Goal: Task Accomplishment & Management: Manage account settings

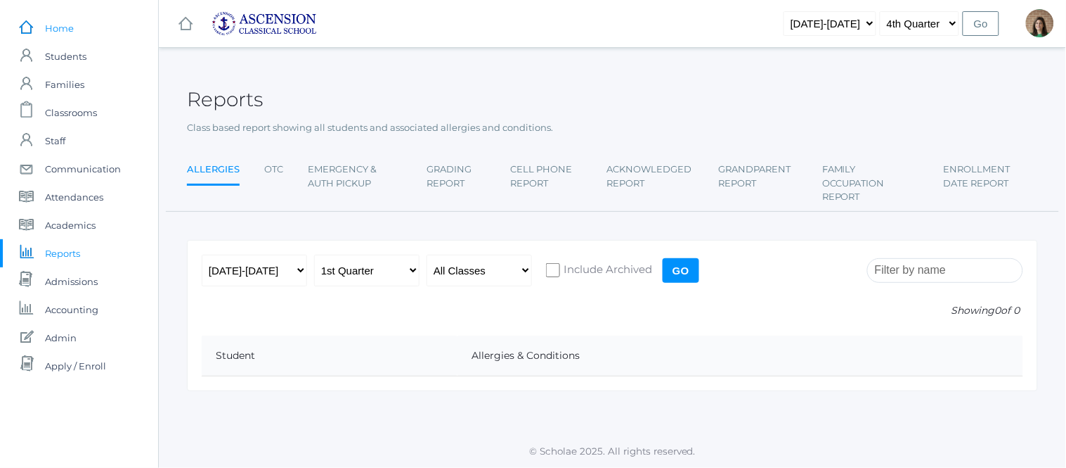
click at [60, 22] on span "Home" at bounding box center [59, 28] width 29 height 28
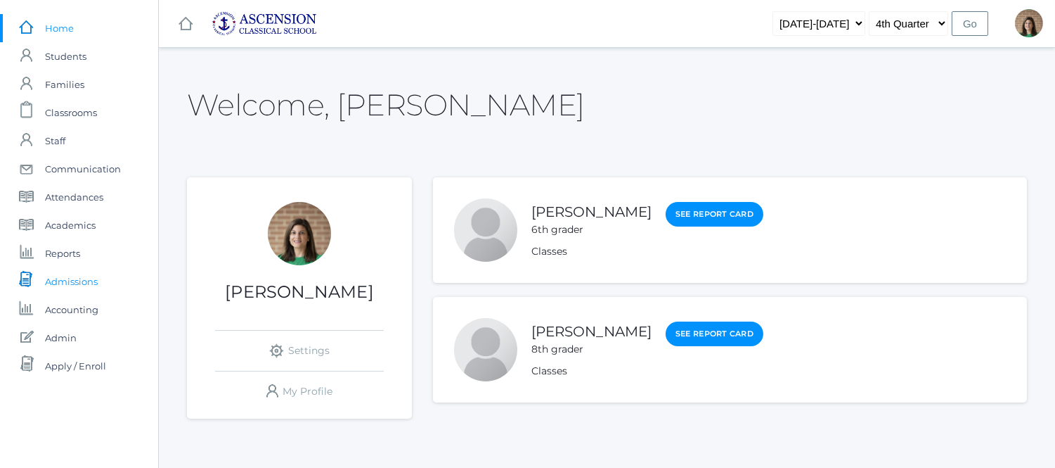
click at [75, 277] on span "Admissions" at bounding box center [71, 281] width 53 height 28
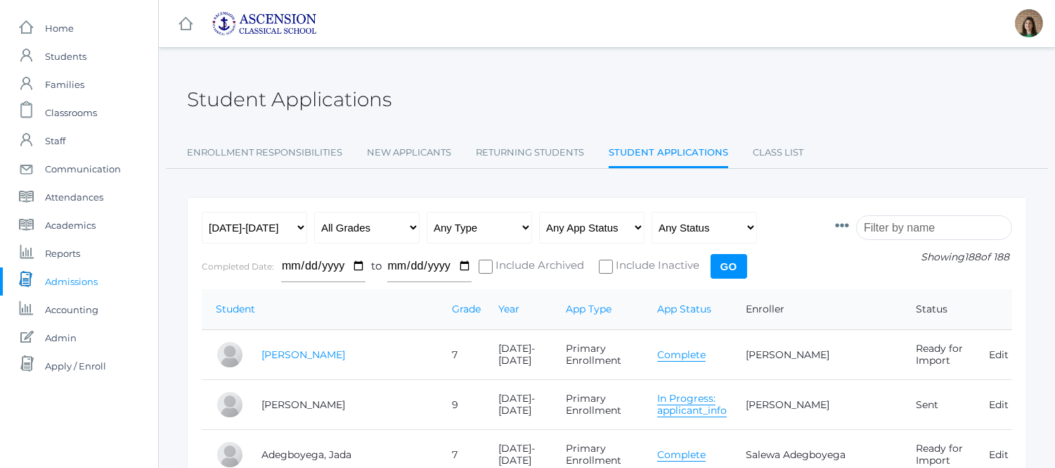
click at [301, 356] on link "Adams, Levi" at bounding box center [304, 354] width 84 height 13
click at [690, 349] on link "Complete" at bounding box center [681, 354] width 49 height 13
click at [61, 30] on span "Home" at bounding box center [59, 28] width 29 height 28
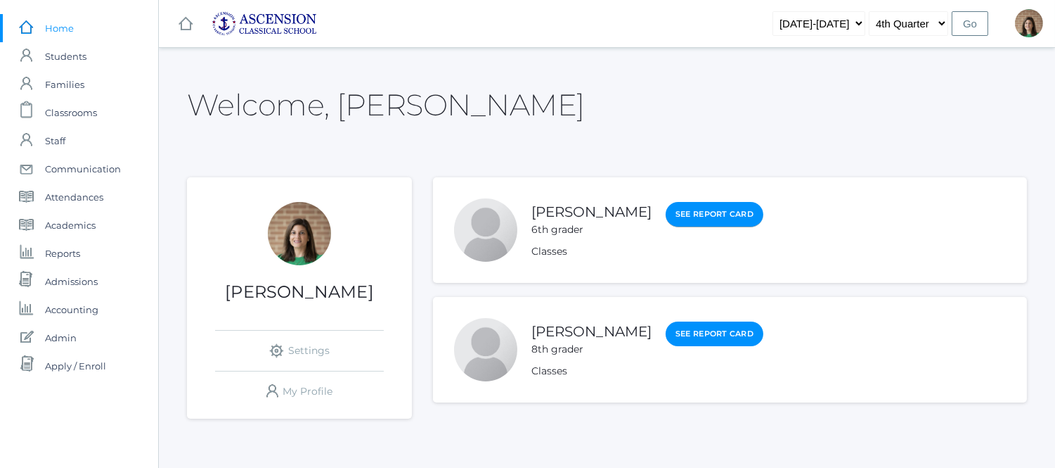
click at [676, 207] on link "See Report Card" at bounding box center [715, 214] width 98 height 25
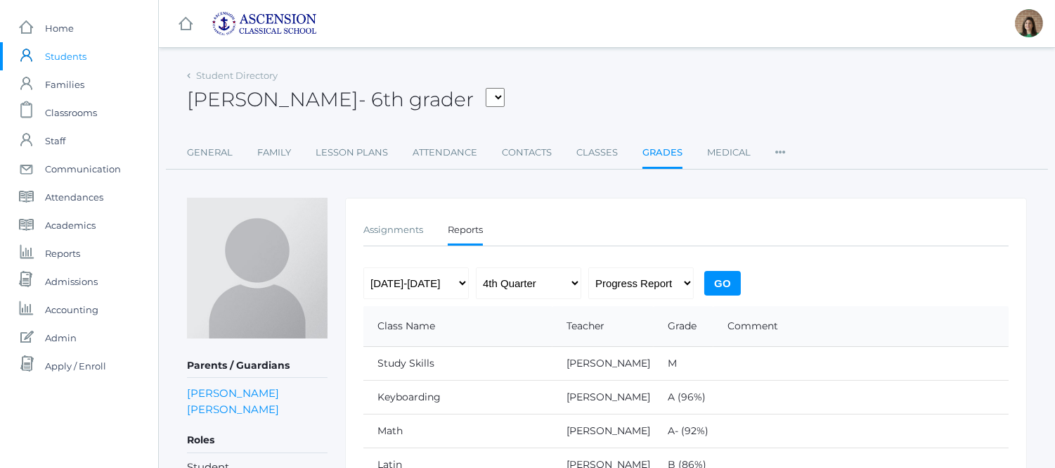
click at [775, 155] on icon at bounding box center [780, 147] width 11 height 19
click at [221, 146] on link "General" at bounding box center [210, 152] width 46 height 28
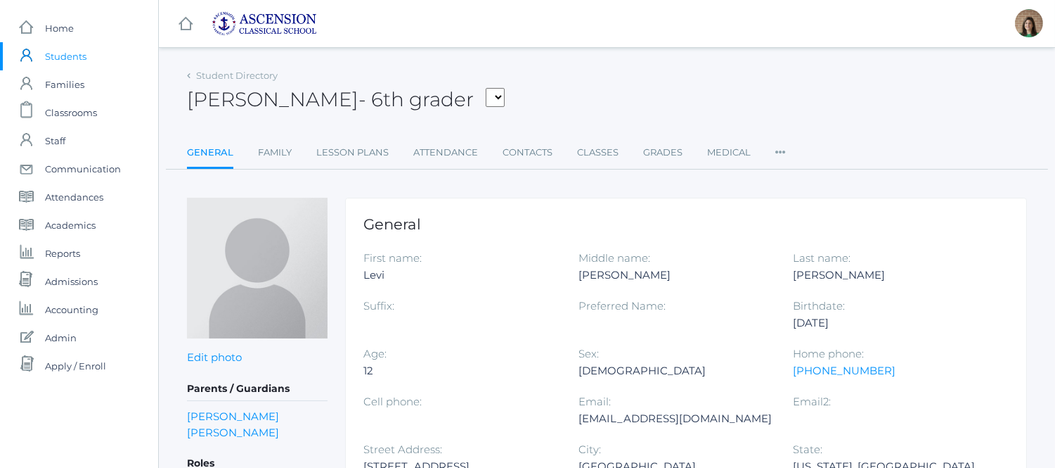
click at [777, 152] on icon at bounding box center [780, 147] width 11 height 19
click at [816, 235] on link "Preferences" at bounding box center [831, 238] width 84 height 28
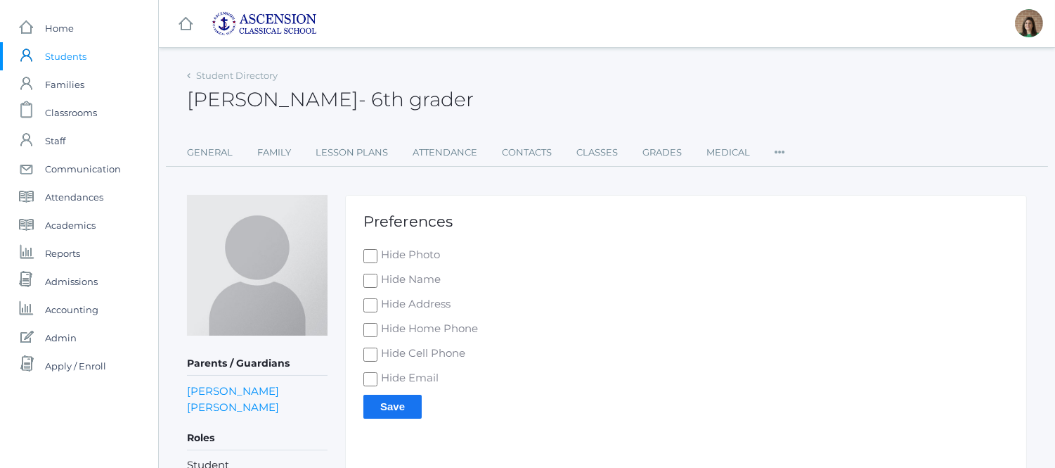
click at [781, 141] on icon at bounding box center [780, 147] width 11 height 19
click at [819, 201] on link "User Access" at bounding box center [831, 209] width 84 height 28
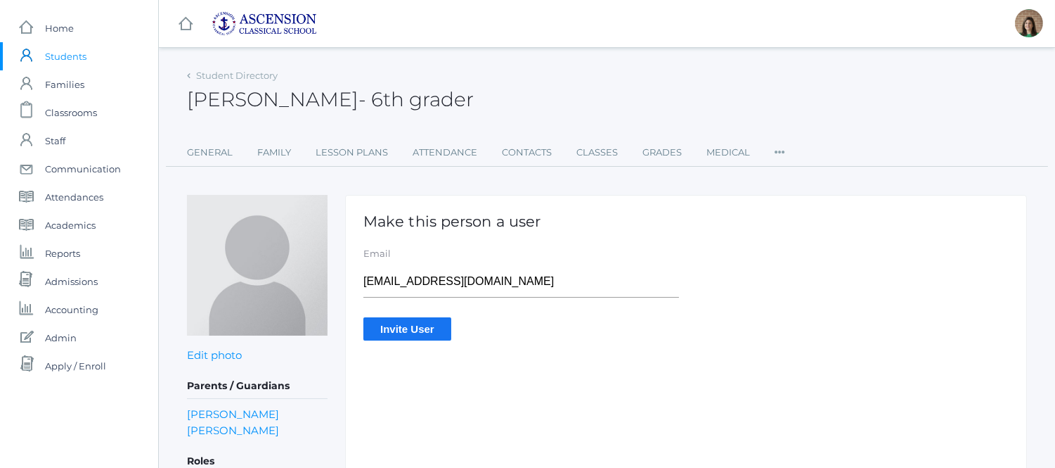
click at [778, 146] on icon at bounding box center [780, 147] width 11 height 19
click at [840, 262] on link "Communication" at bounding box center [831, 267] width 84 height 28
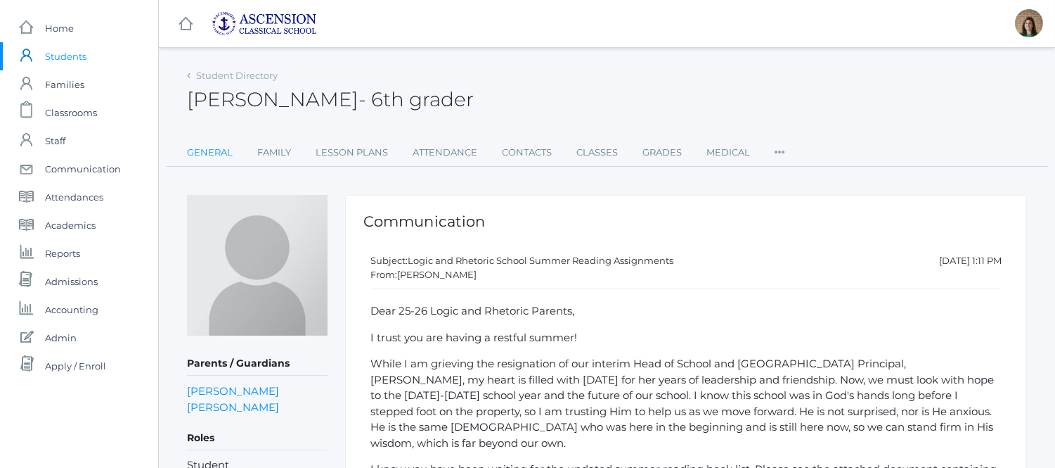
click at [212, 157] on link "General" at bounding box center [210, 152] width 46 height 28
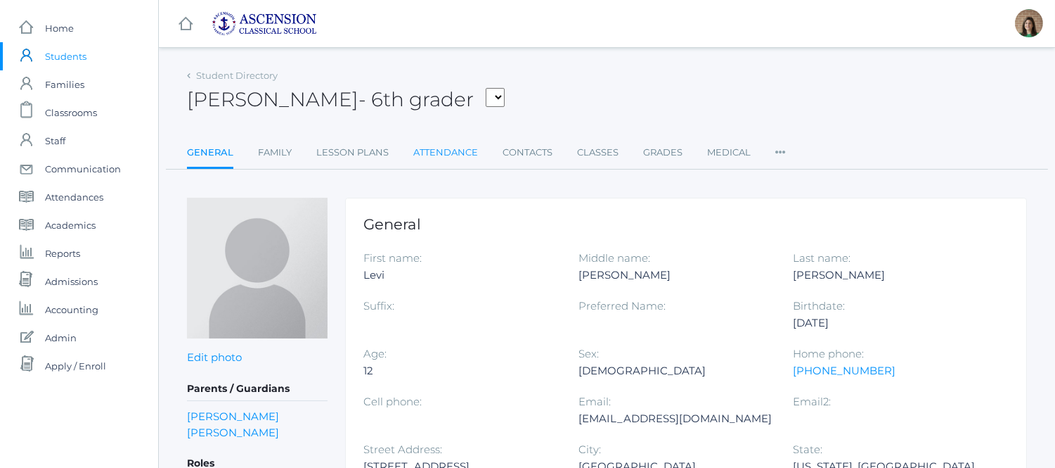
click at [438, 157] on link "Attendance" at bounding box center [445, 152] width 65 height 28
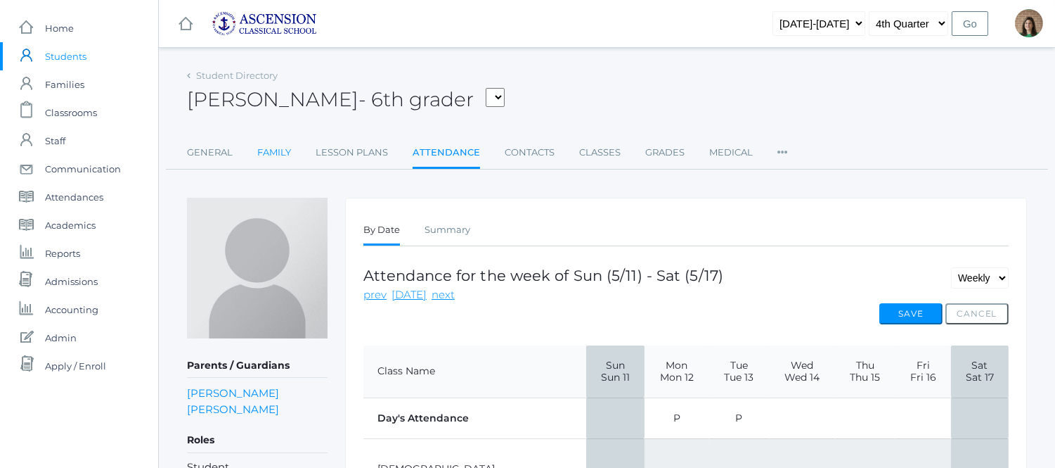
click at [268, 150] on link "Family" at bounding box center [274, 152] width 34 height 28
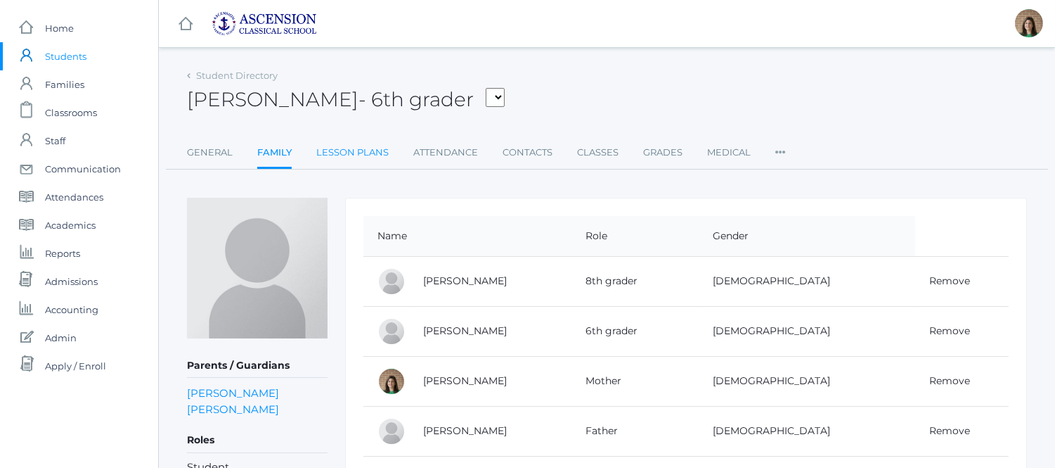
click at [375, 150] on link "Lesson Plans" at bounding box center [352, 152] width 72 height 28
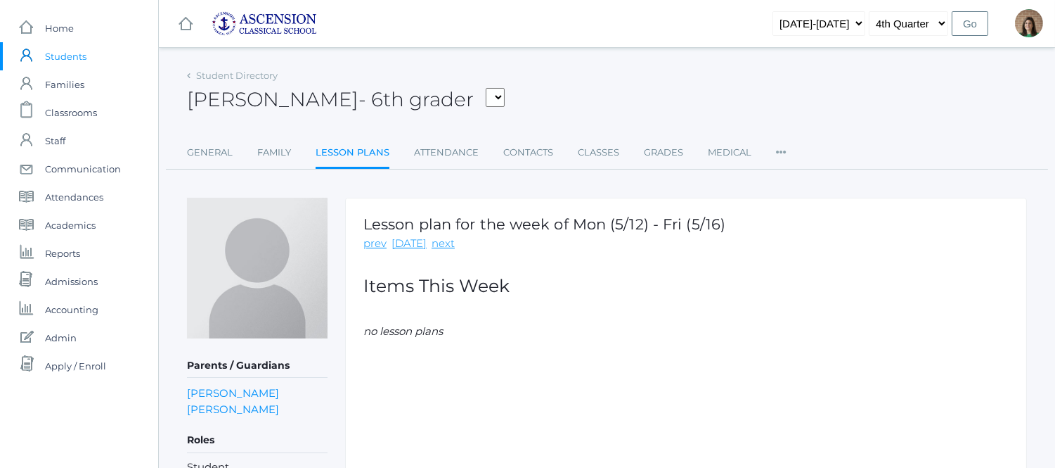
click at [437, 152] on link "Attendance" at bounding box center [446, 152] width 65 height 28
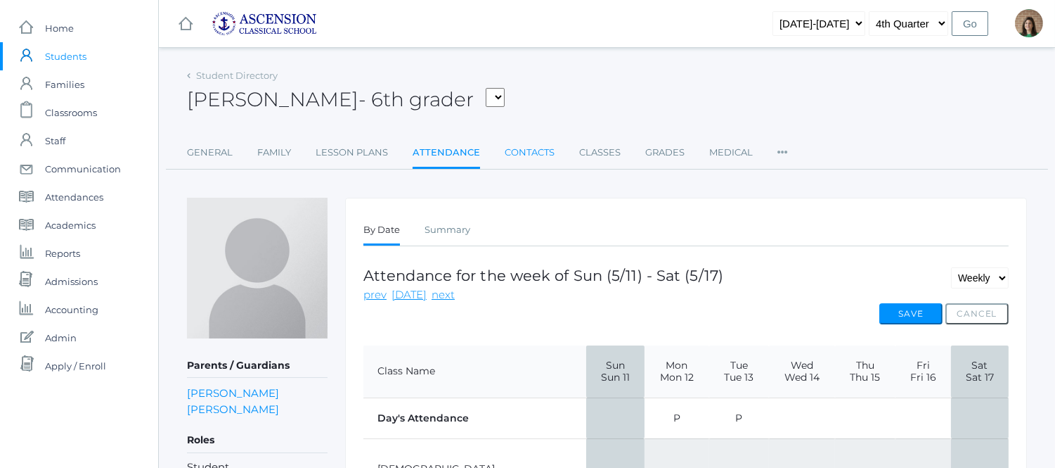
click at [524, 150] on link "Contacts" at bounding box center [530, 152] width 50 height 28
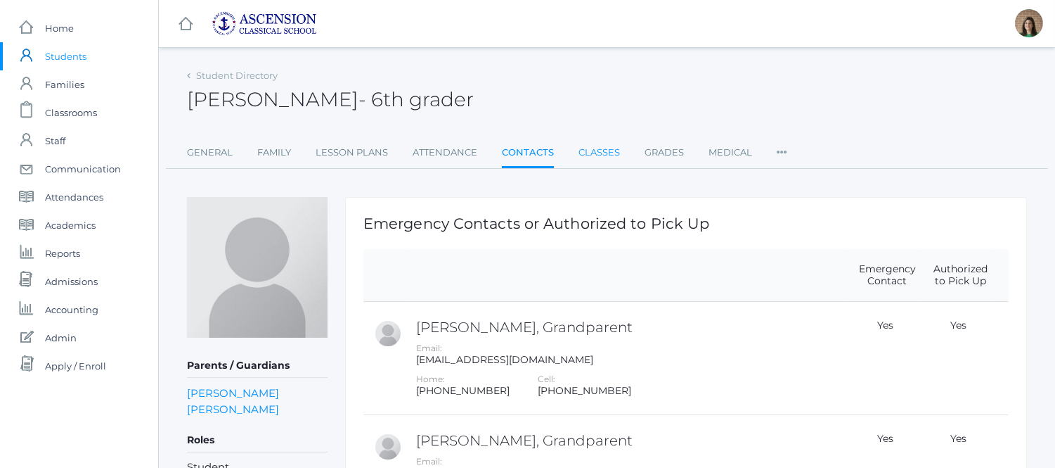
click at [599, 152] on link "Classes" at bounding box center [599, 152] width 41 height 28
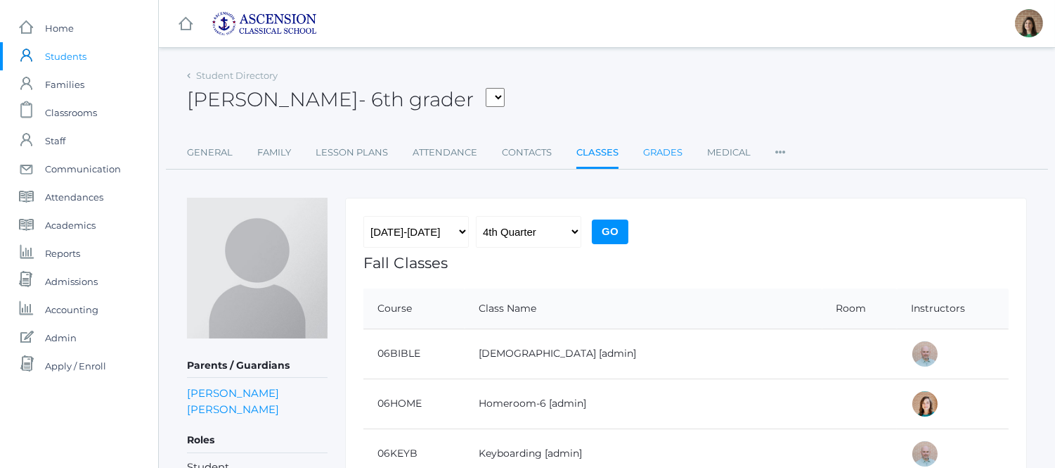
click at [665, 148] on link "Grades" at bounding box center [662, 152] width 39 height 28
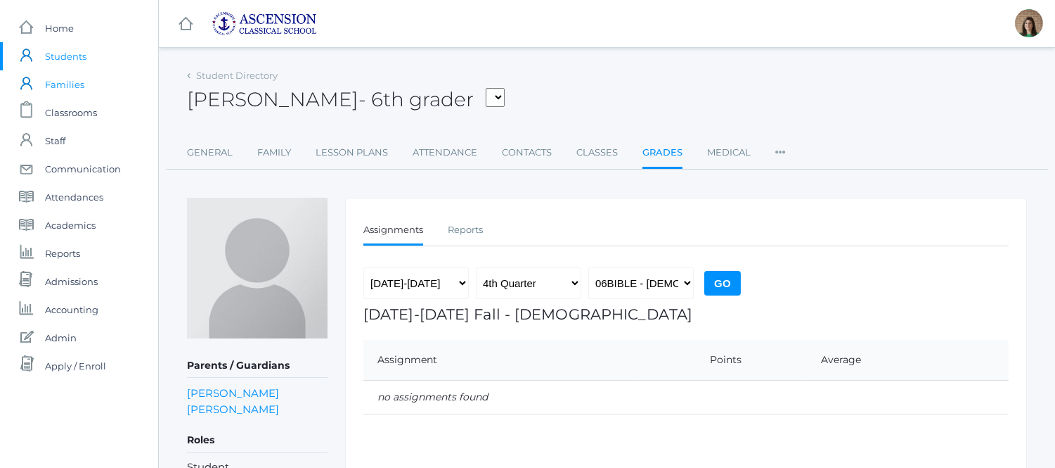
click at [58, 81] on span "Families" at bounding box center [64, 84] width 39 height 28
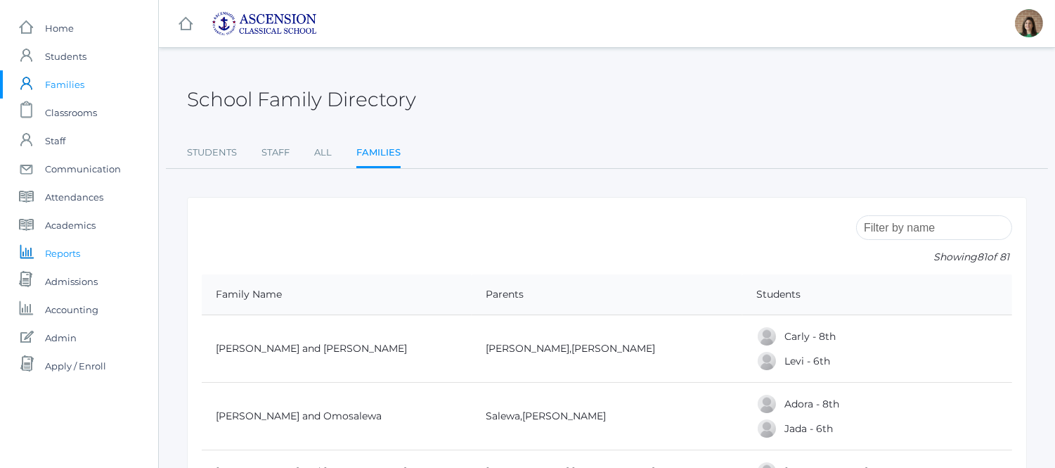
click at [60, 254] on span "Reports" at bounding box center [62, 253] width 35 height 28
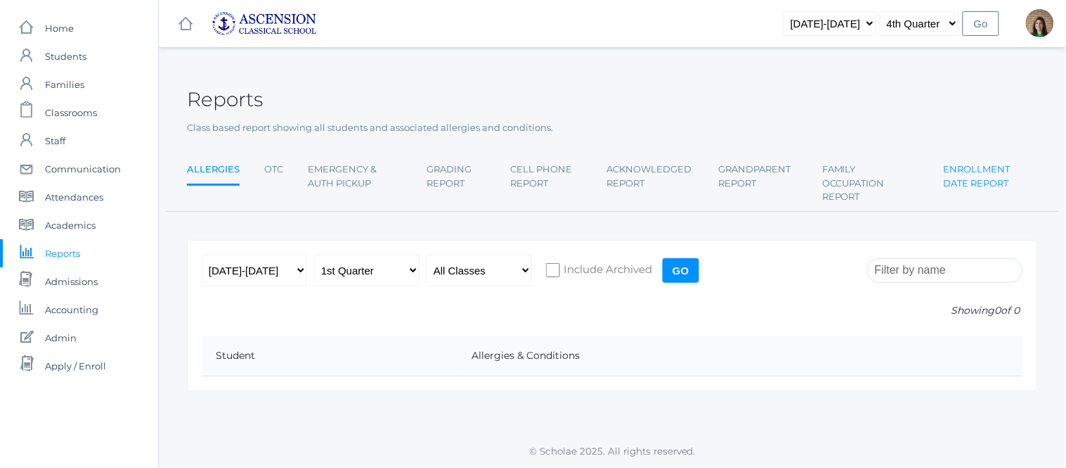
click at [960, 185] on link "Enrollment Date Report" at bounding box center [991, 175] width 94 height 41
click at [962, 181] on link "Enrollment Date Report" at bounding box center [989, 177] width 97 height 44
click at [685, 274] on input "Go" at bounding box center [681, 270] width 37 height 25
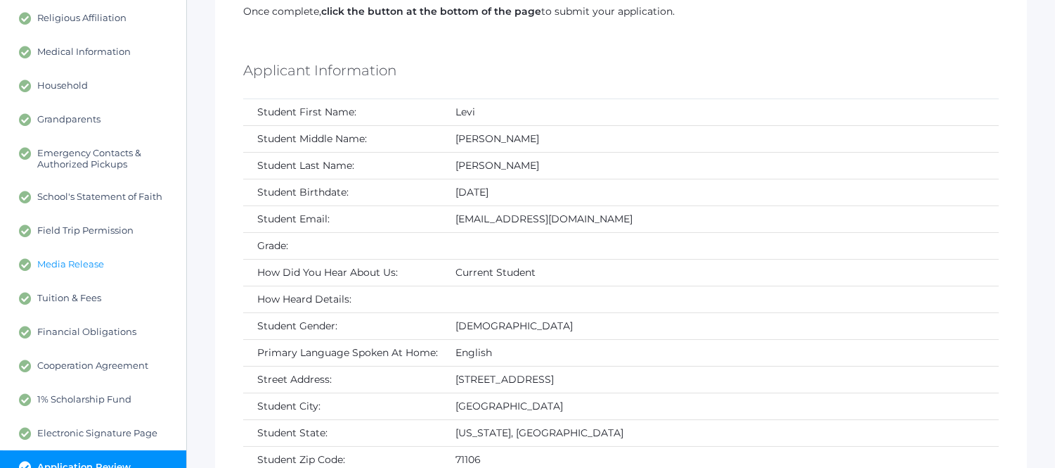
scroll to position [234, 0]
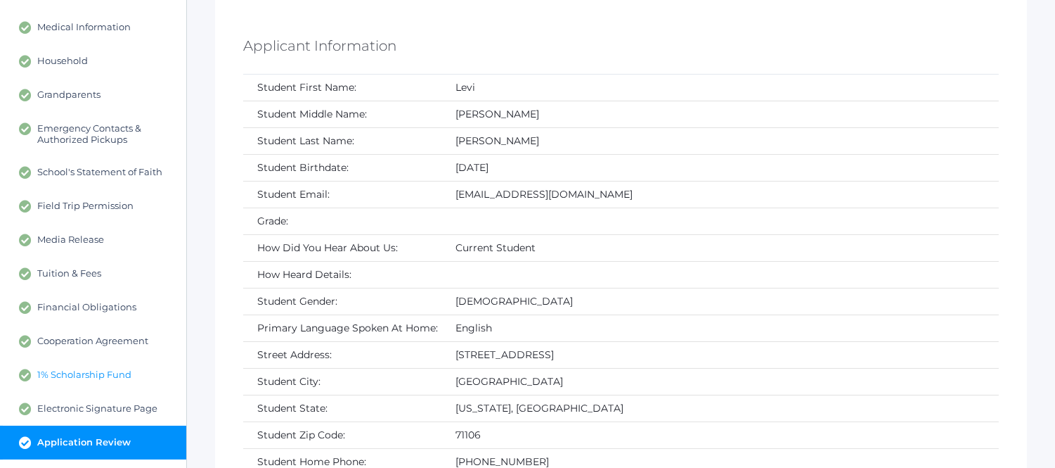
click at [96, 368] on span "1% Scholarship Fund" at bounding box center [84, 374] width 94 height 13
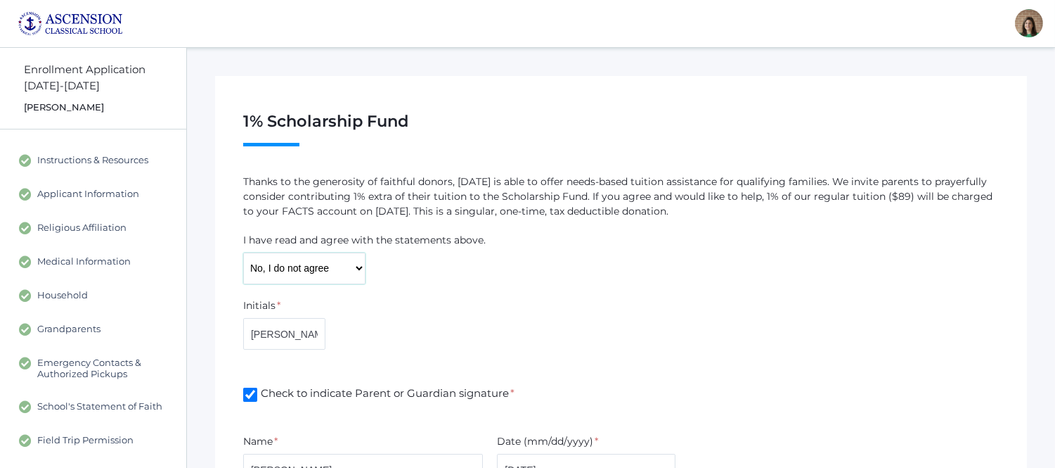
click at [356, 269] on select "Yes, I agree No, I do not agree" at bounding box center [304, 268] width 122 height 32
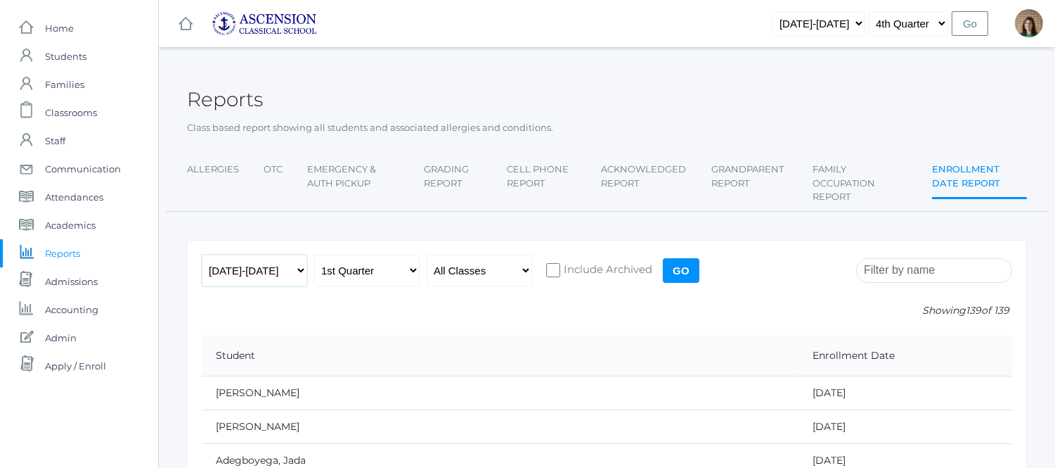
click at [303, 271] on select "[DATE]-[DATE] [DATE]-[DATE] [DATE]-[DATE]" at bounding box center [254, 270] width 105 height 32
click at [72, 278] on span "Admissions" at bounding box center [71, 281] width 53 height 28
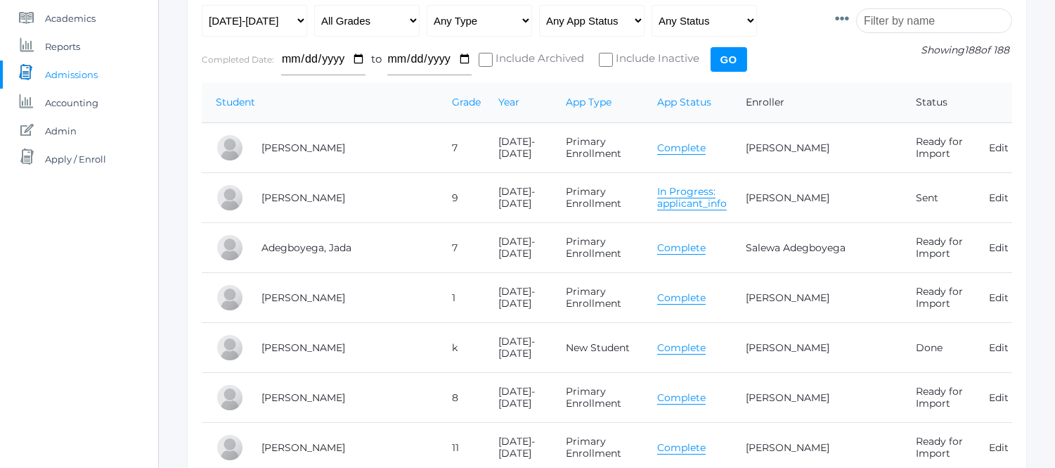
scroll to position [234, 0]
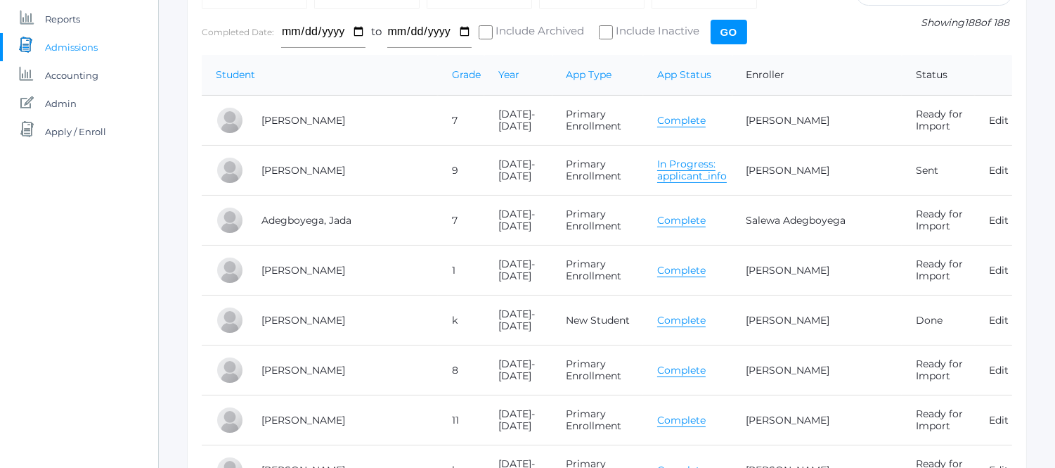
click at [683, 176] on link "In Progress: applicant_info" at bounding box center [692, 169] width 70 height 25
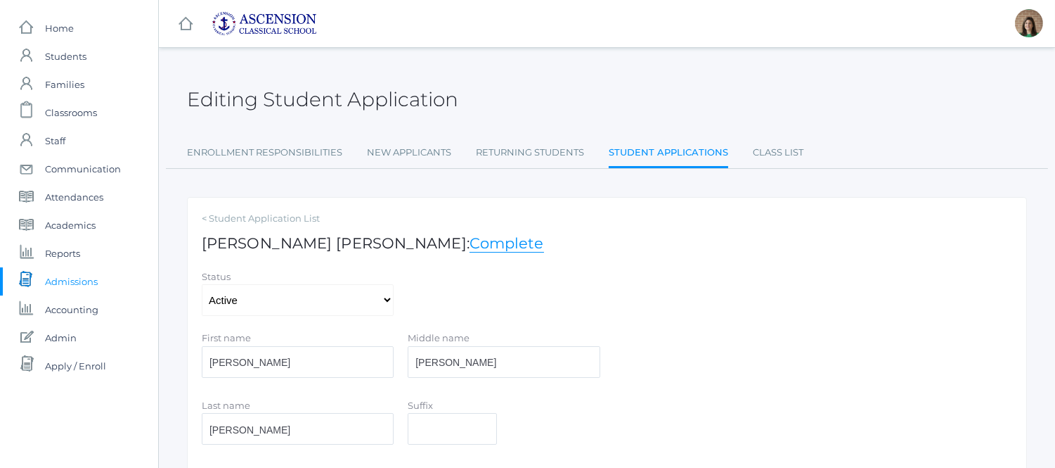
click at [78, 278] on span "Admissions" at bounding box center [71, 281] width 53 height 28
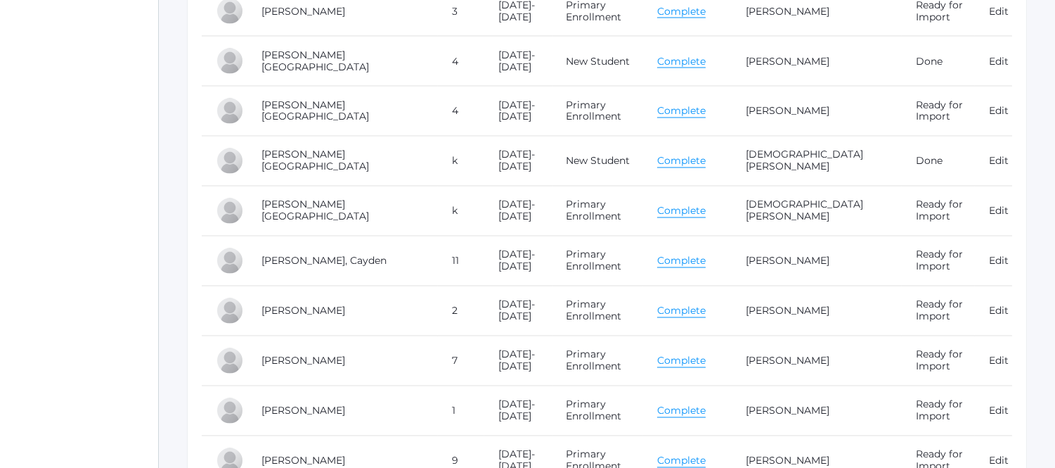
scroll to position [4842, 0]
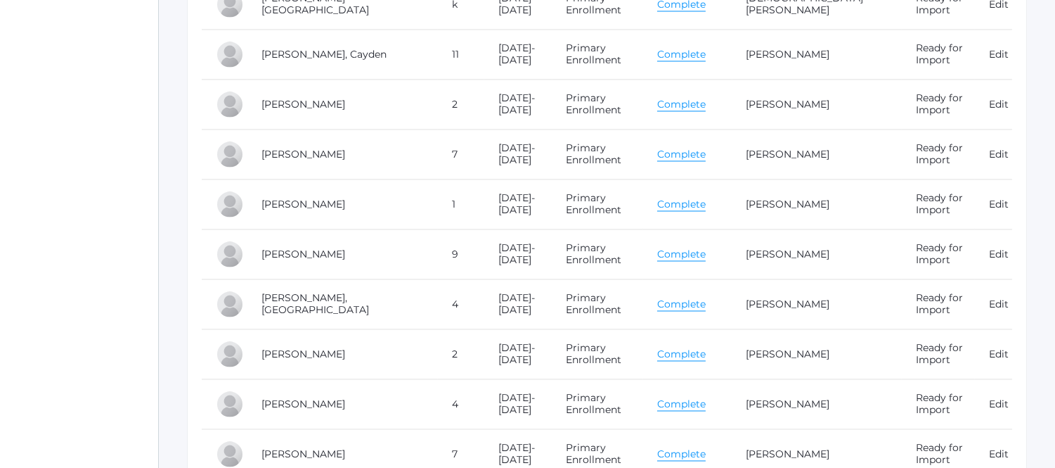
click at [680, 361] on link "Complete" at bounding box center [681, 353] width 49 height 13
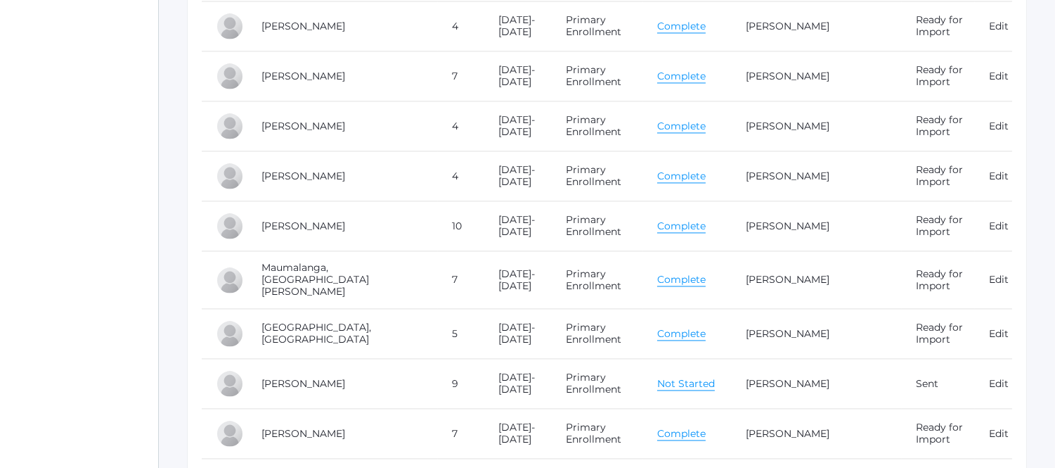
scroll to position [5233, 0]
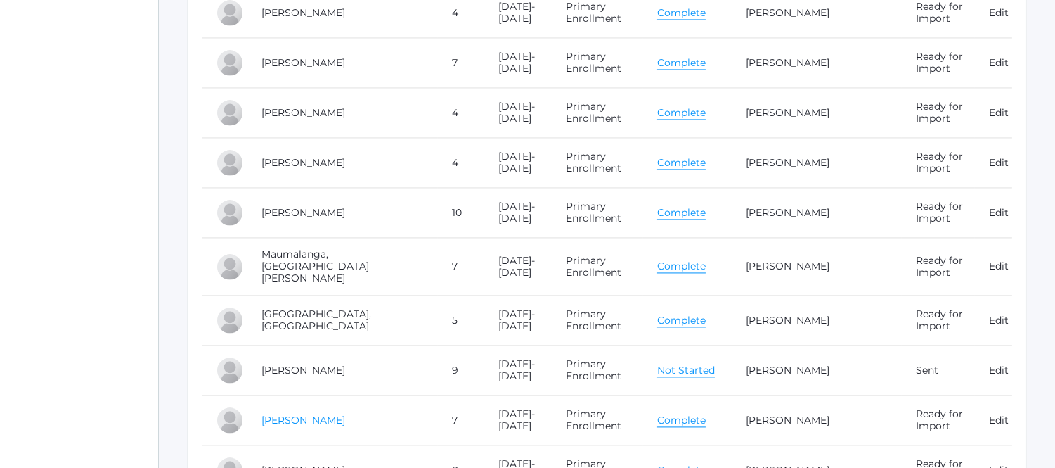
click at [301, 425] on link "Mijalis, Evangeline" at bounding box center [304, 419] width 84 height 13
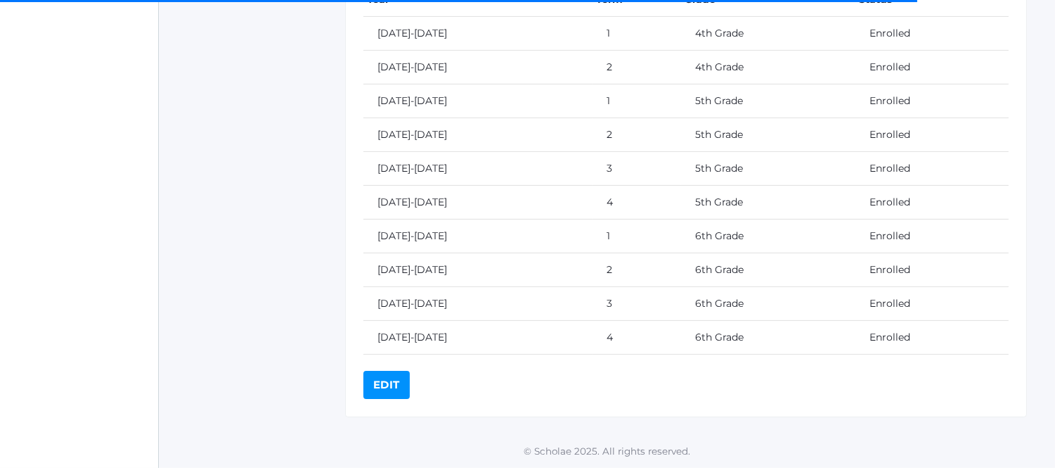
scroll to position [5233, 0]
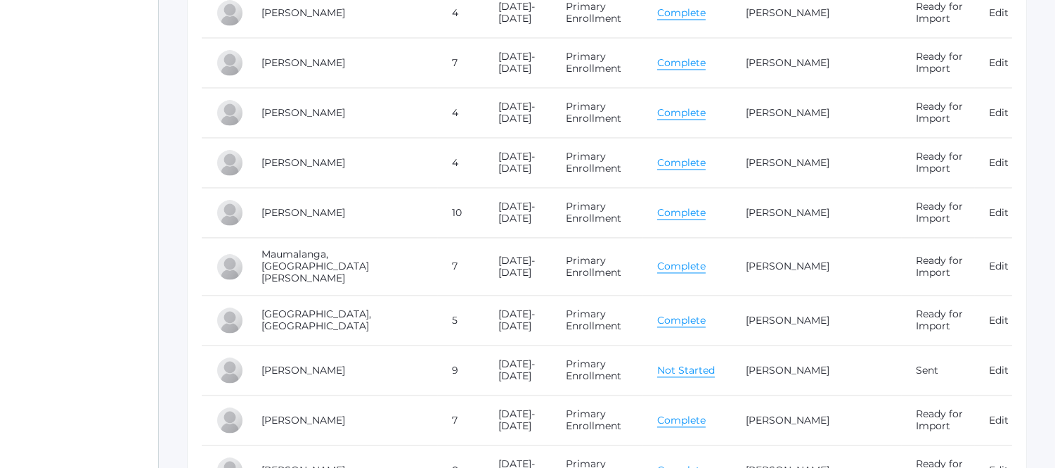
click at [681, 422] on link "Complete" at bounding box center [681, 419] width 49 height 13
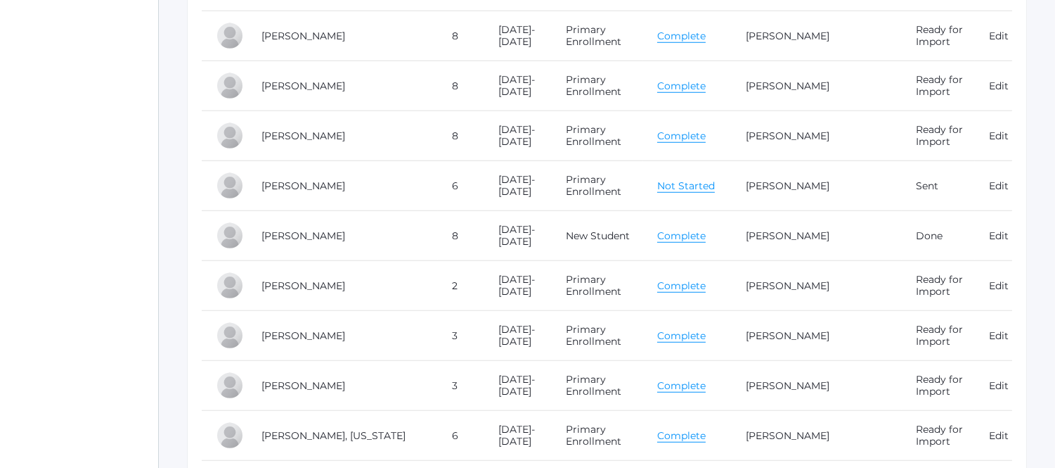
scroll to position [0, 0]
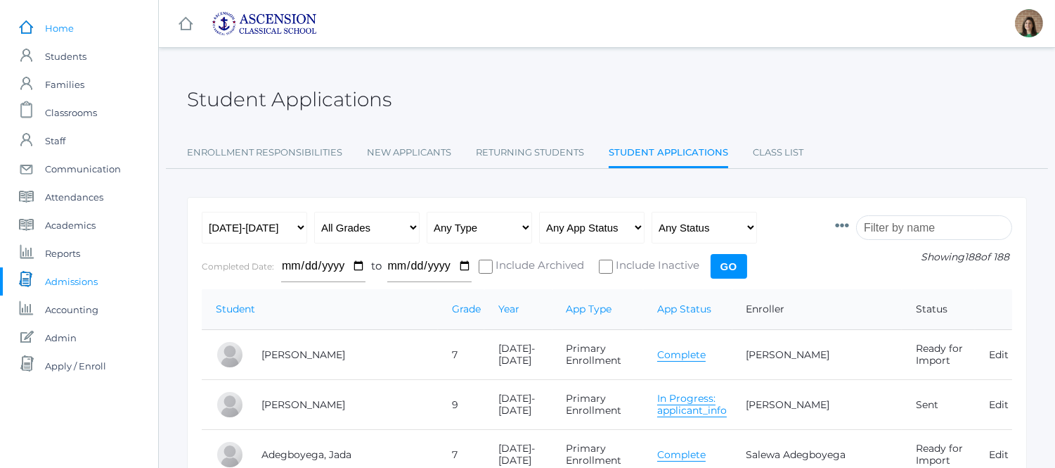
click at [62, 27] on span "Home" at bounding box center [59, 28] width 29 height 28
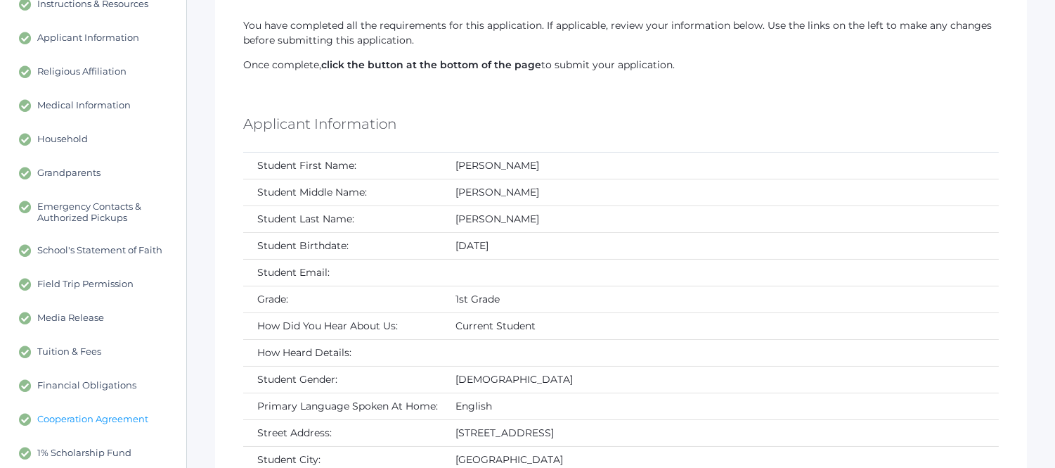
scroll to position [234, 0]
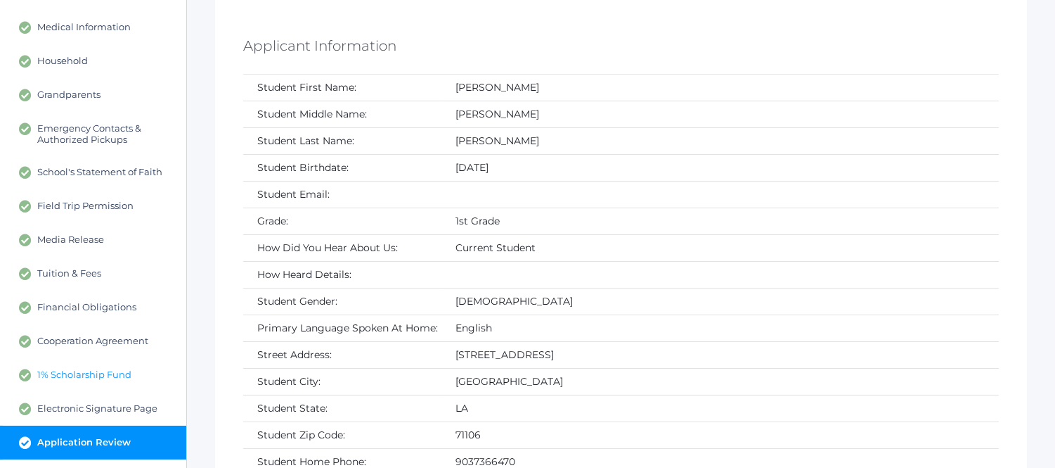
click at [90, 370] on span "1% Scholarship Fund" at bounding box center [84, 374] width 94 height 13
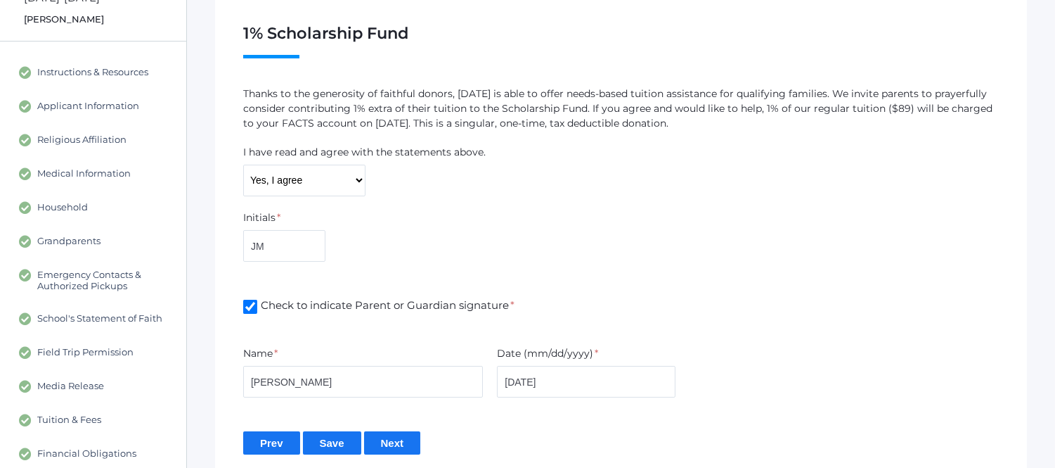
scroll to position [156, 0]
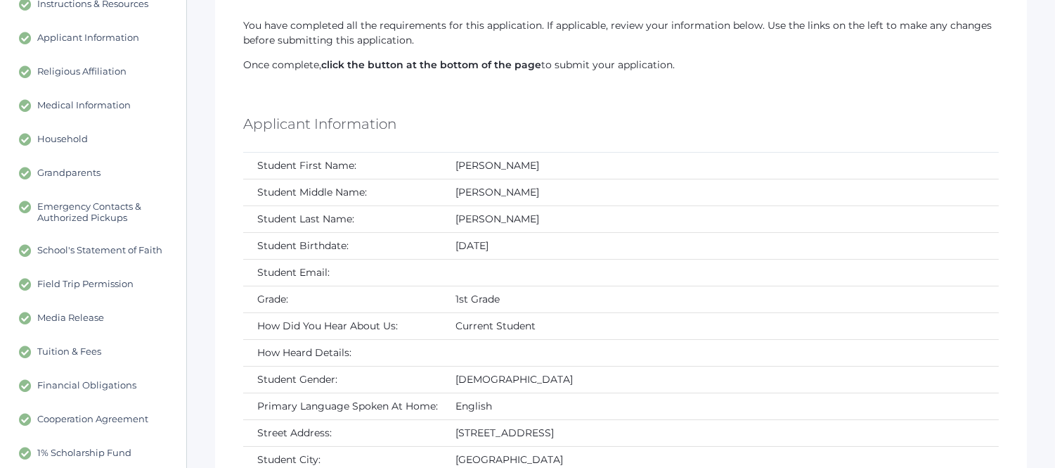
scroll to position [234, 0]
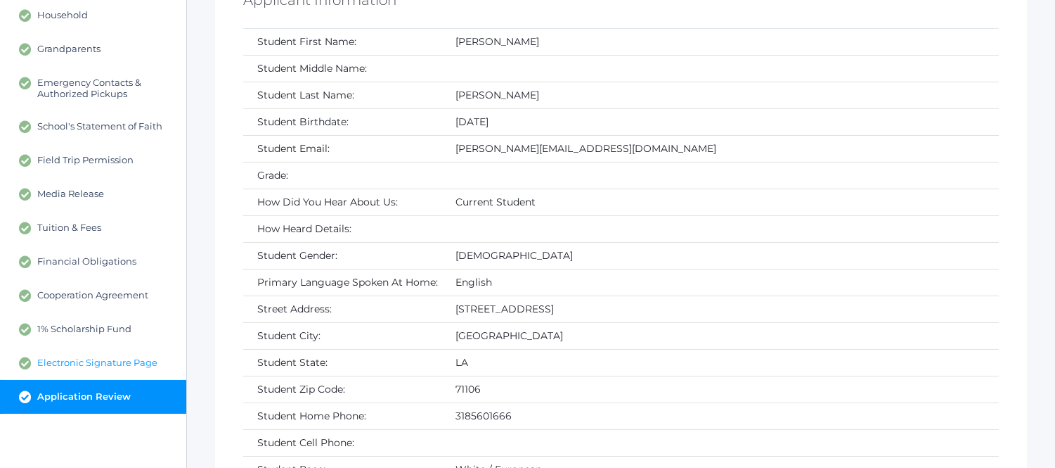
scroll to position [312, 0]
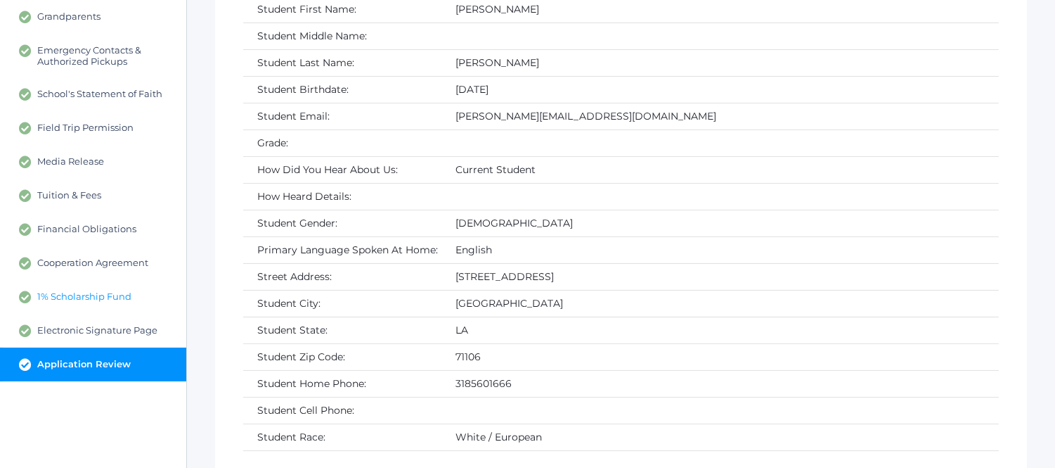
drag, startPoint x: 67, startPoint y: 292, endPoint x: 86, endPoint y: 296, distance: 19.3
click at [67, 292] on span "1% Scholarship Fund" at bounding box center [84, 296] width 94 height 13
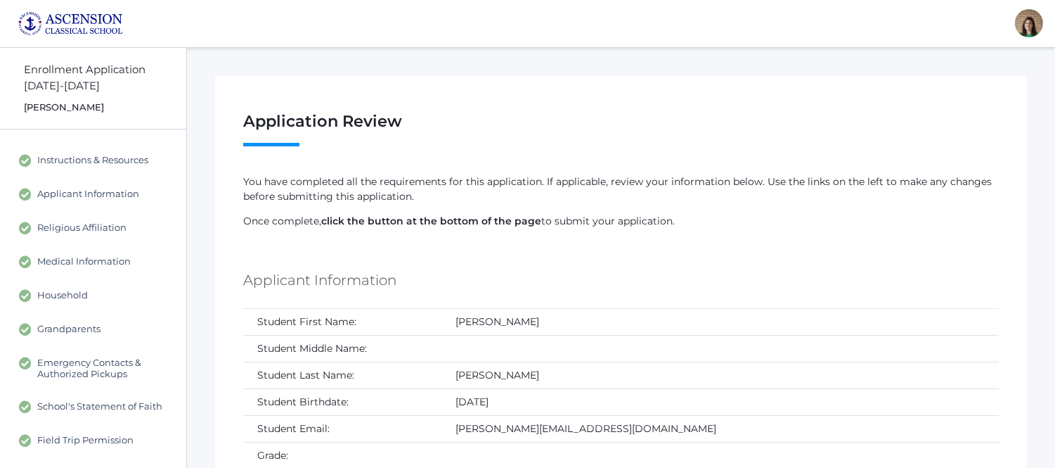
scroll to position [312, 0]
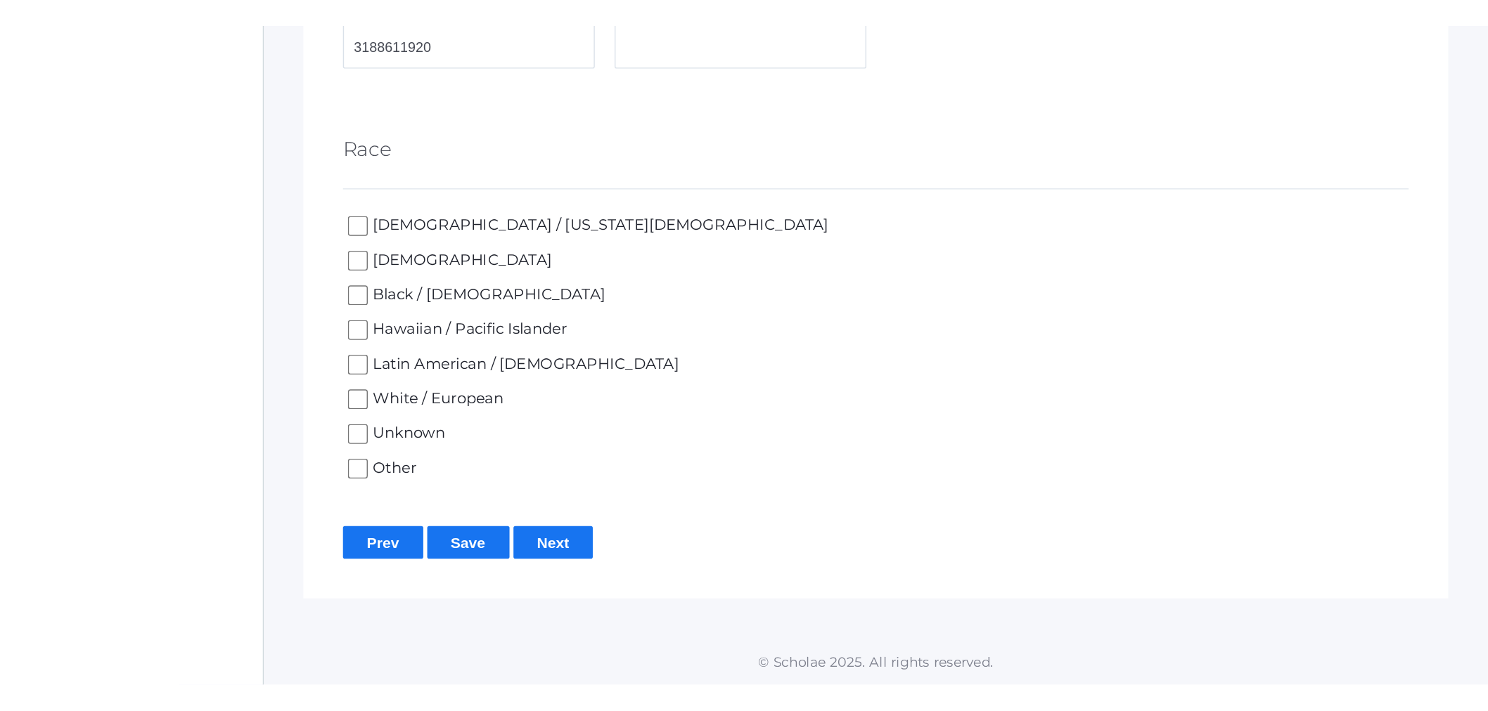
scroll to position [761, 0]
